Goal: Check status: Check status

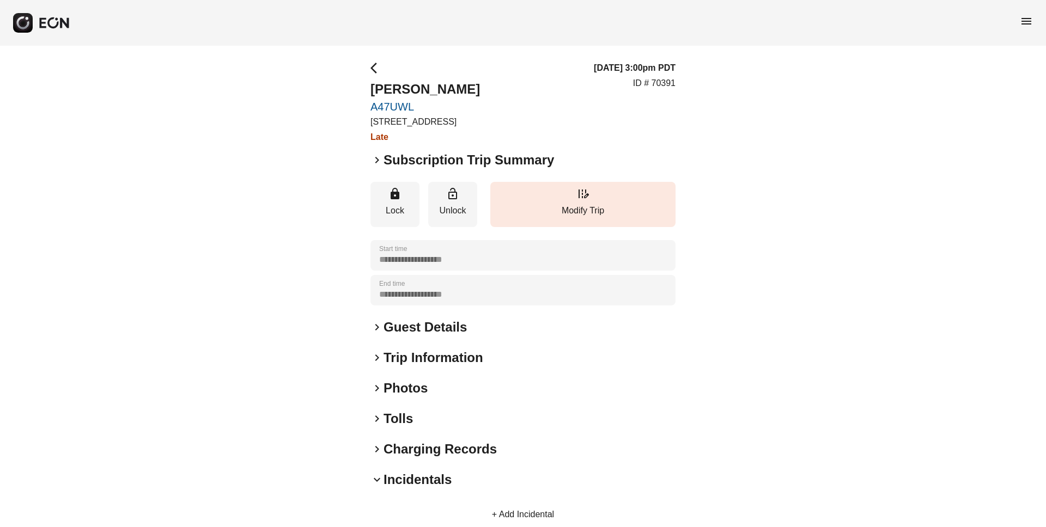
click at [1023, 20] on span "menu" at bounding box center [1026, 21] width 13 height 13
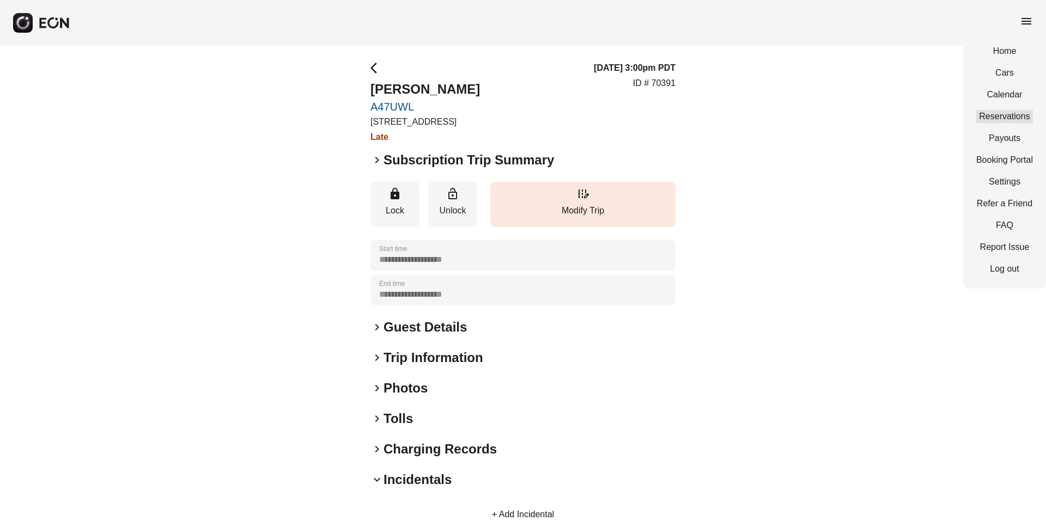
click at [1010, 111] on link "Reservations" at bounding box center [1004, 116] width 57 height 13
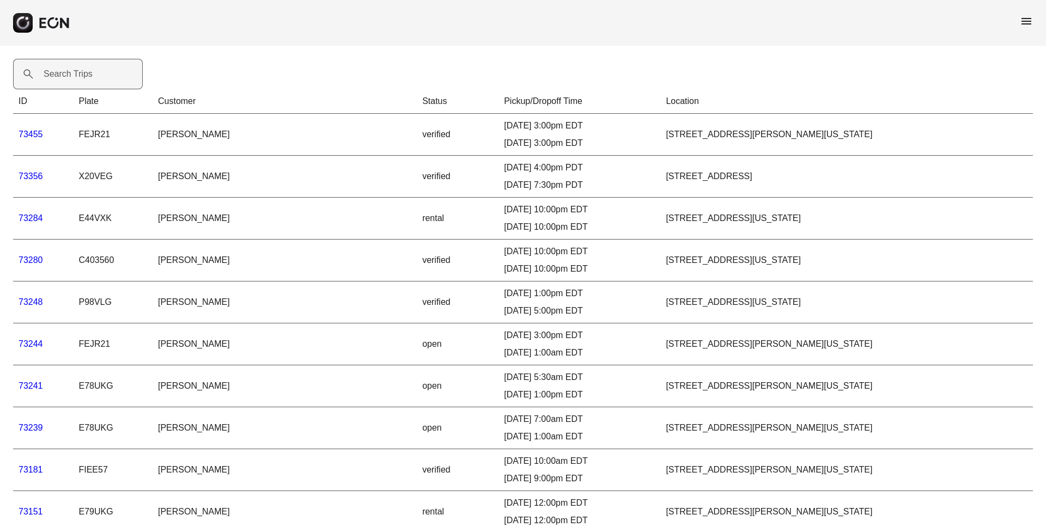
click at [52, 80] on label "Search Trips" at bounding box center [68, 74] width 49 height 13
click at [52, 80] on Trips "Search Trips" at bounding box center [78, 74] width 130 height 30
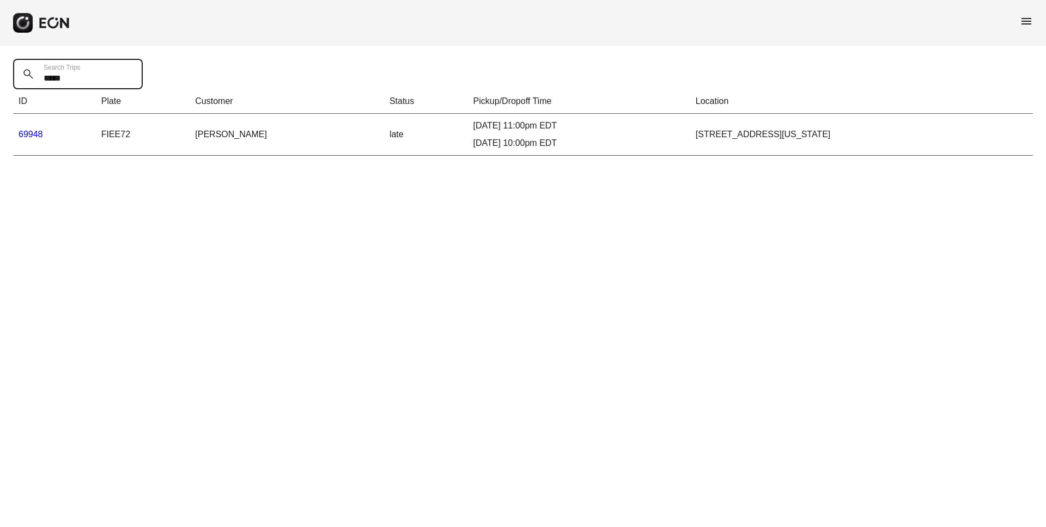
type Trips "*****"
click at [28, 136] on link "69948" at bounding box center [31, 134] width 25 height 9
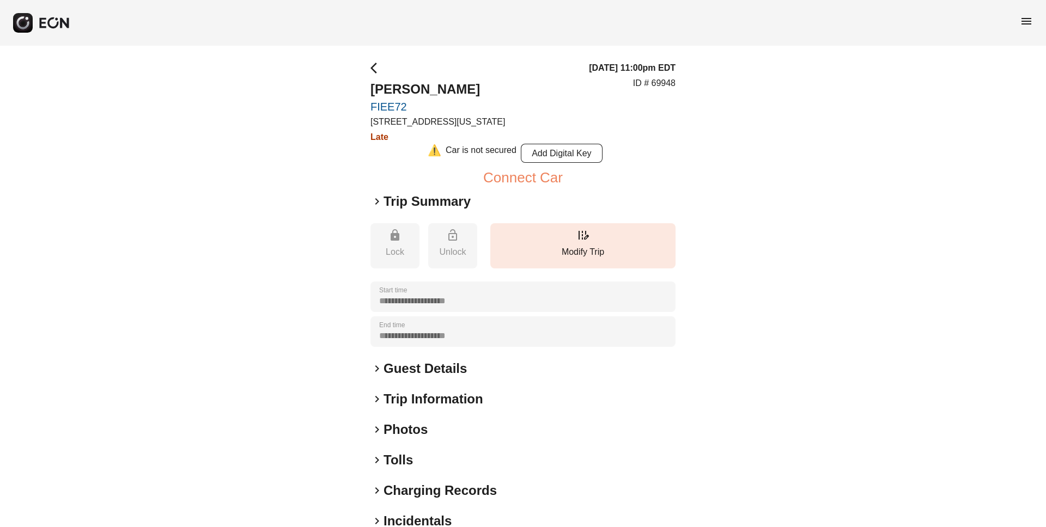
scroll to position [58, 0]
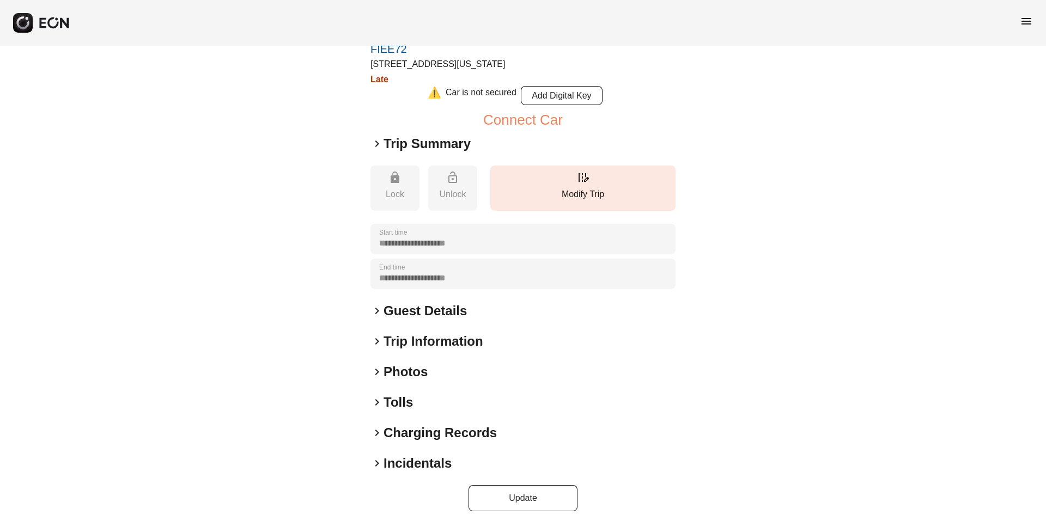
click at [376, 462] on span "keyboard_arrow_right" at bounding box center [376, 463] width 13 height 13
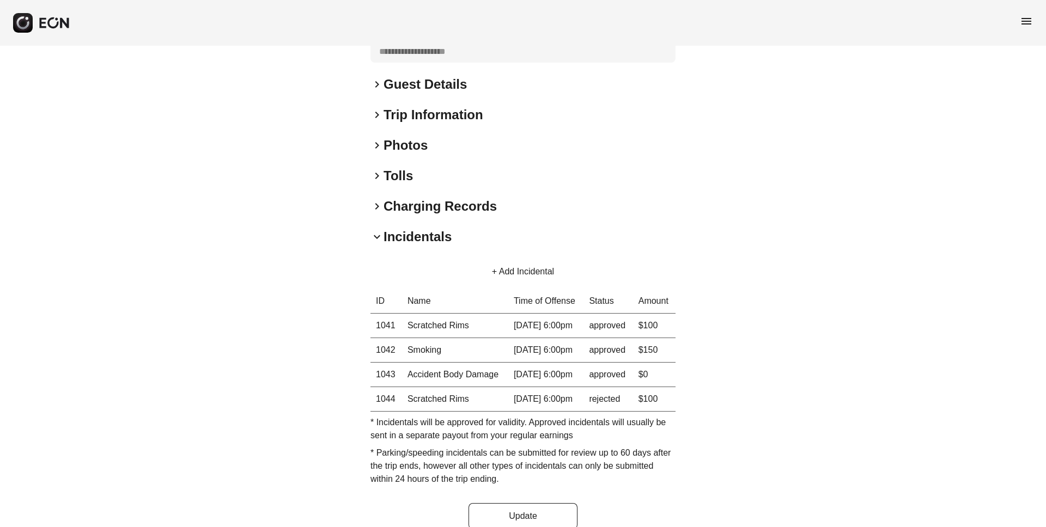
scroll to position [0, 0]
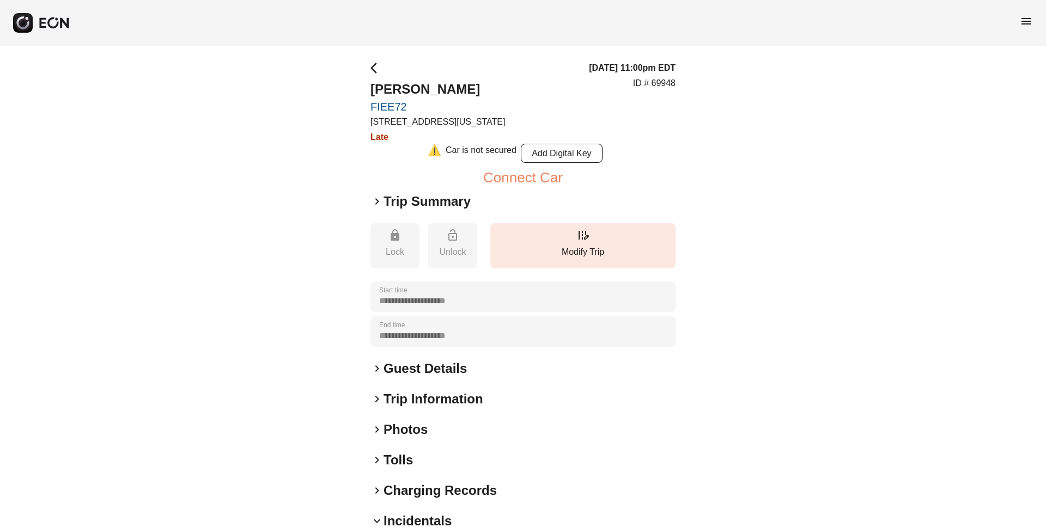
click at [1023, 23] on span "menu" at bounding box center [1026, 21] width 13 height 13
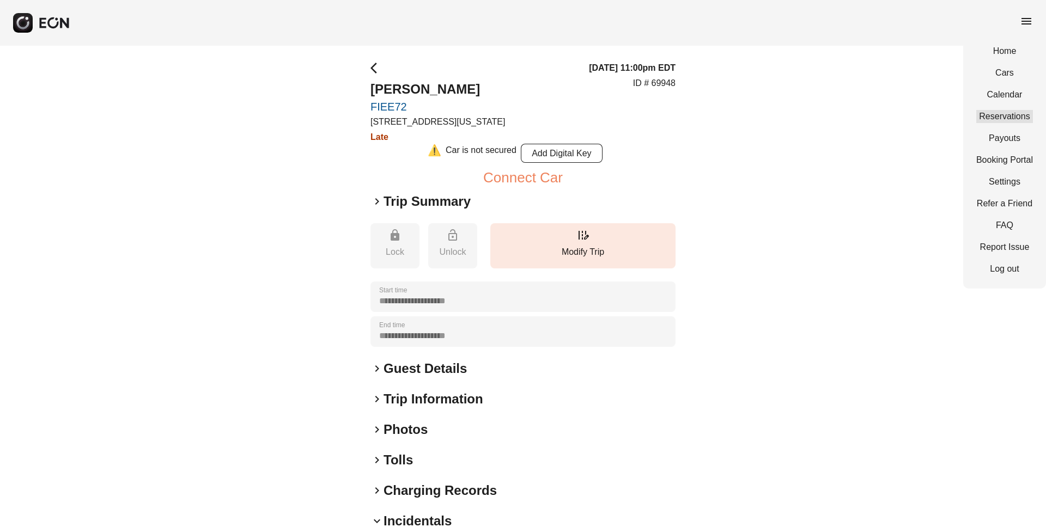
click at [1013, 114] on link "Reservations" at bounding box center [1004, 116] width 57 height 13
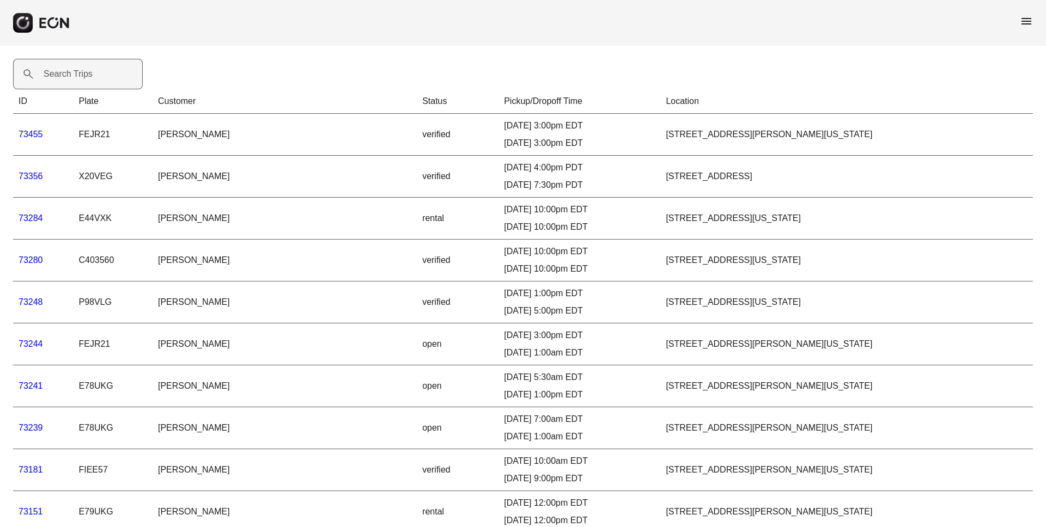
click at [54, 75] on label "Search Trips" at bounding box center [68, 74] width 49 height 13
click at [54, 75] on Trips "Search Trips" at bounding box center [78, 74] width 130 height 30
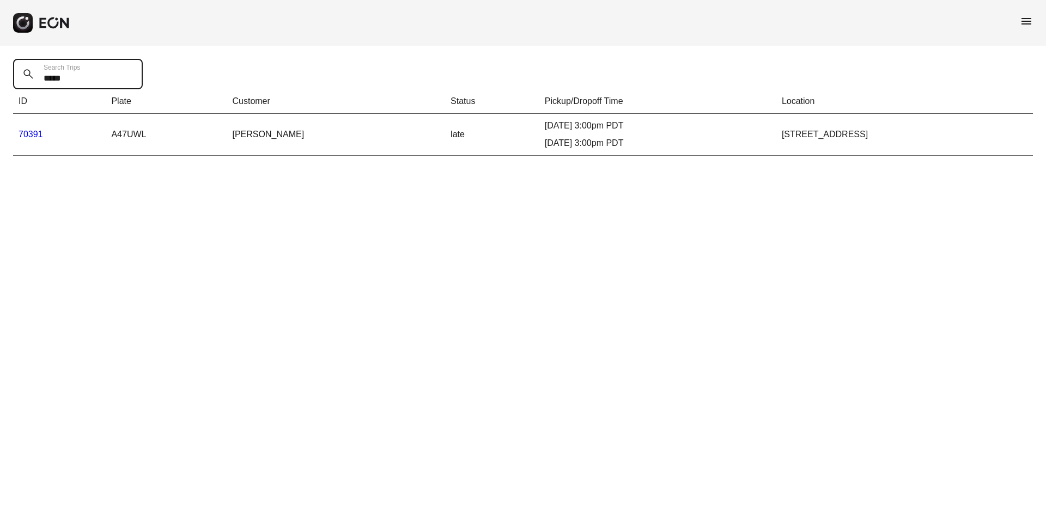
drag, startPoint x: 54, startPoint y: 75, endPoint x: 177, endPoint y: 4, distance: 142.0
click at [216, 7] on div "menu ***** Search Trips ID Plate Customer Status Pickup/Dropoff Time Location 7…" at bounding box center [523, 84] width 1046 height 169
click at [1027, 18] on span "menu" at bounding box center [1026, 21] width 13 height 13
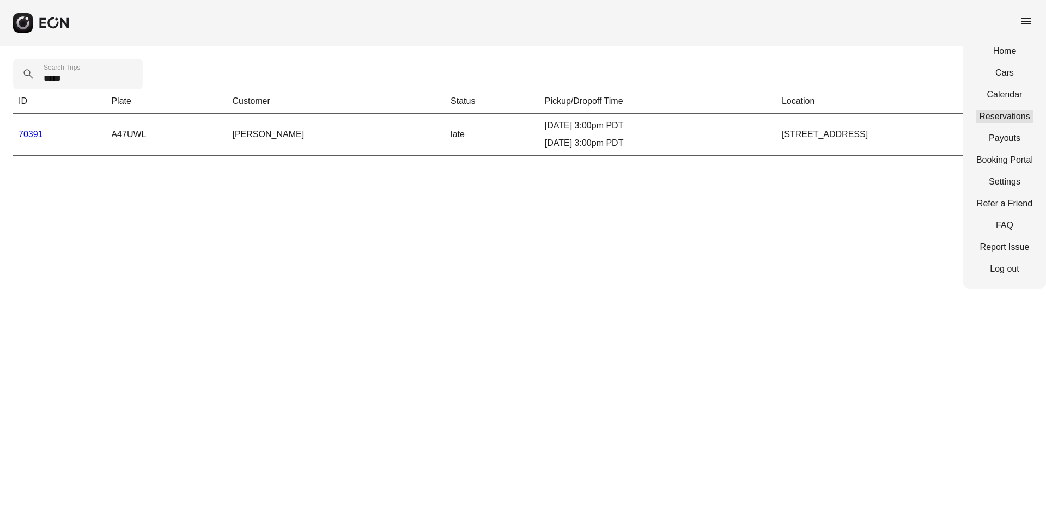
click at [1020, 111] on link "Reservations" at bounding box center [1004, 116] width 57 height 13
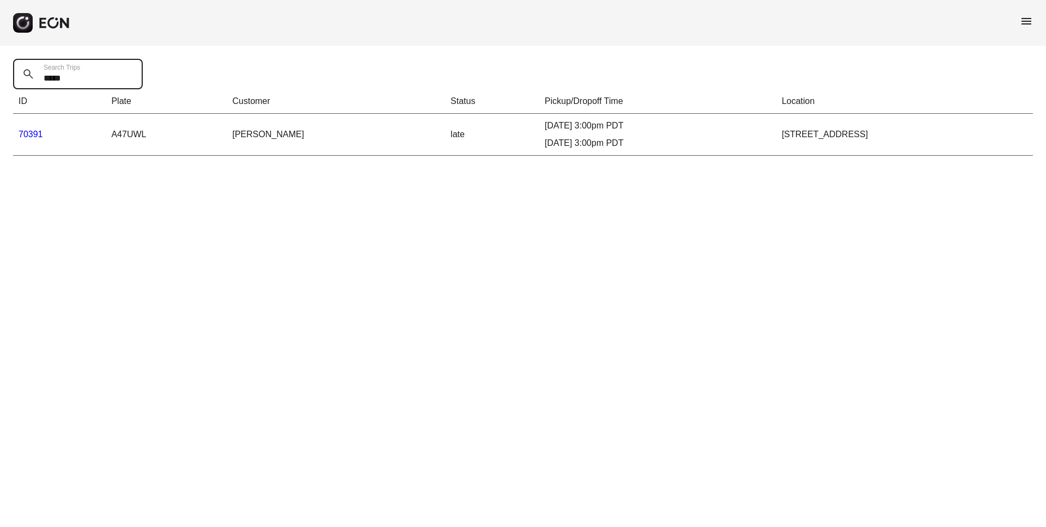
drag, startPoint x: 86, startPoint y: 78, endPoint x: -17, endPoint y: 77, distance: 102.4
click at [0, 77] on html "menu ***** Search Trips ID Plate Customer Status Pickup/Dropoff Time Location 7…" at bounding box center [523, 84] width 1046 height 169
type Trips "*****"
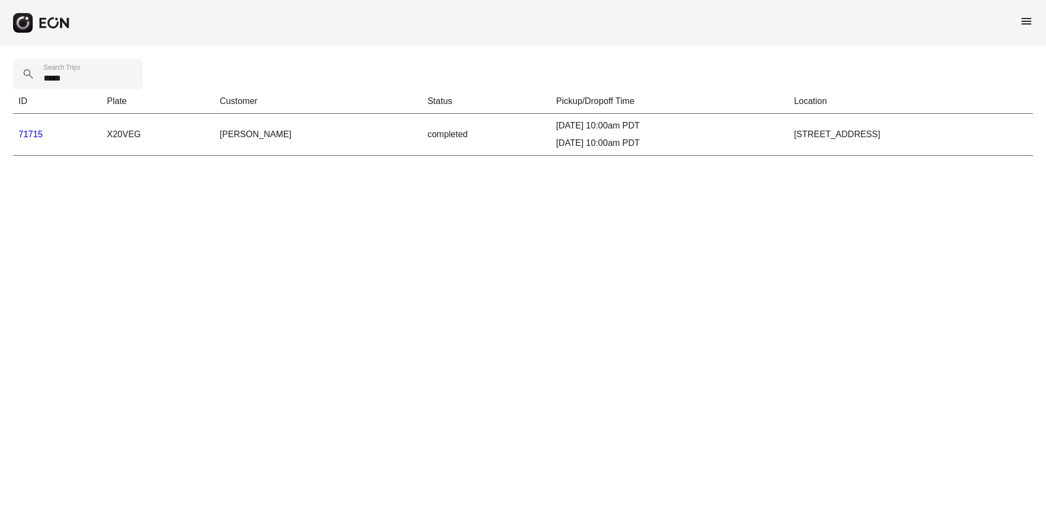
click at [29, 135] on link "71715" at bounding box center [31, 134] width 25 height 9
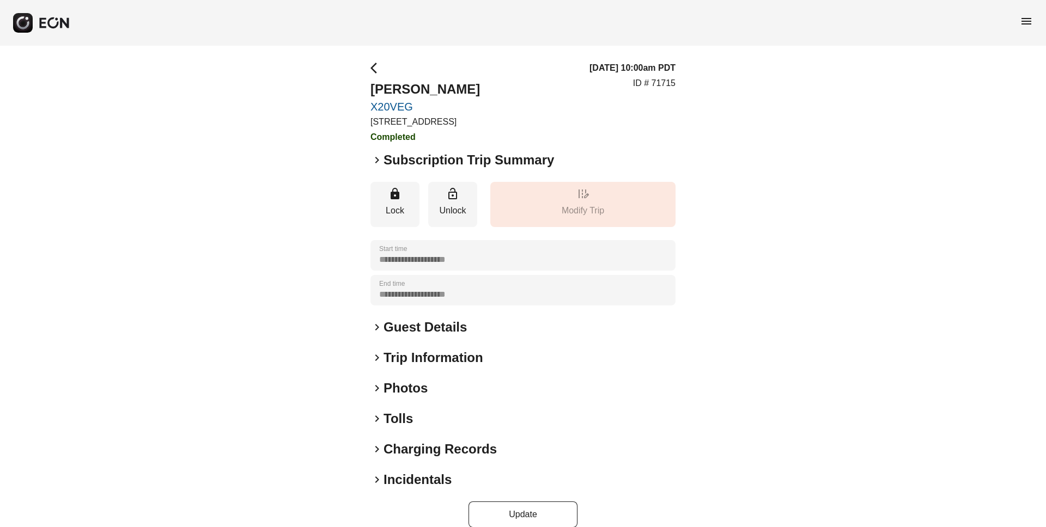
click at [378, 479] on span "keyboard_arrow_right" at bounding box center [376, 479] width 13 height 13
